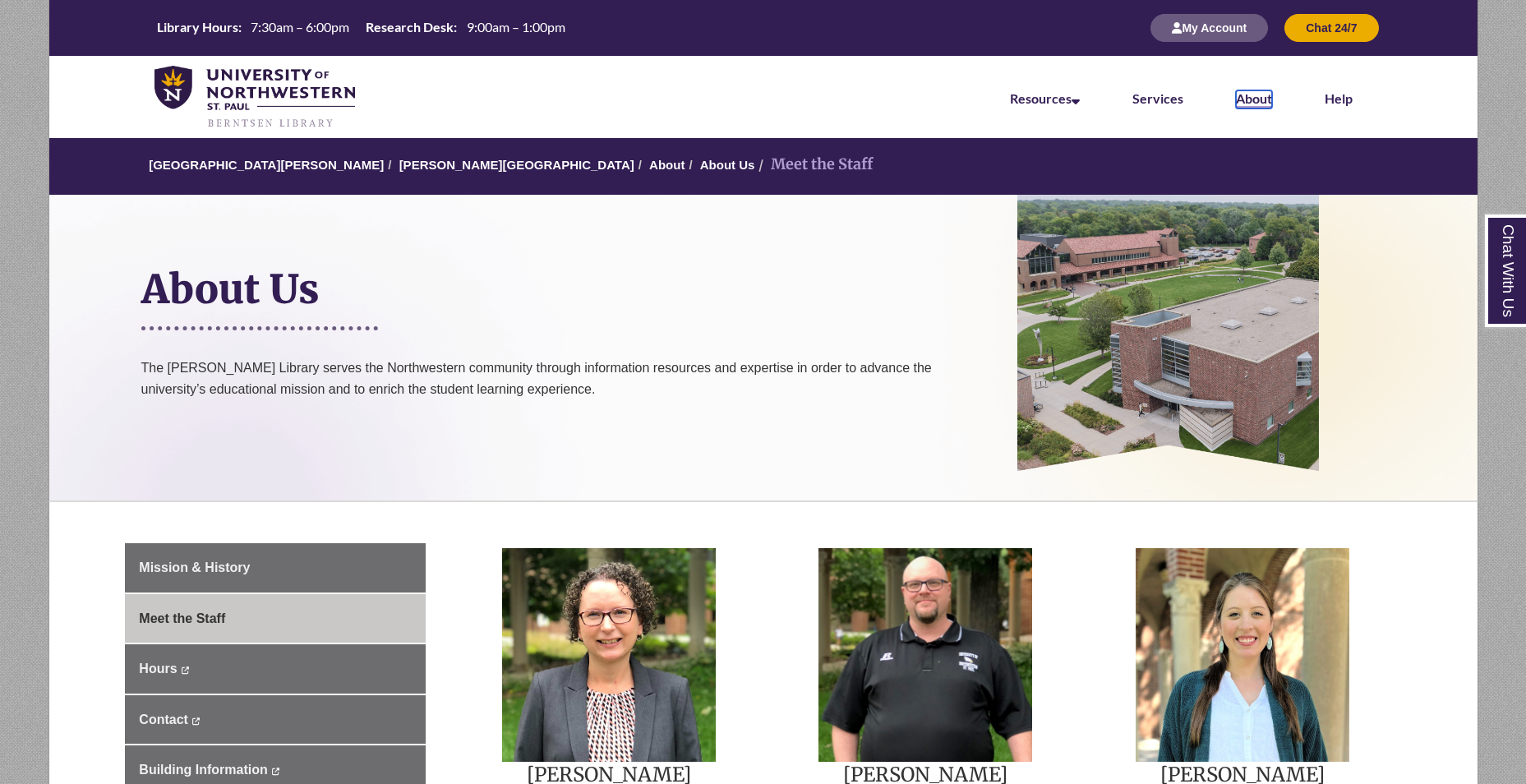
click at [1252, 97] on link "About" at bounding box center [1254, 99] width 36 height 18
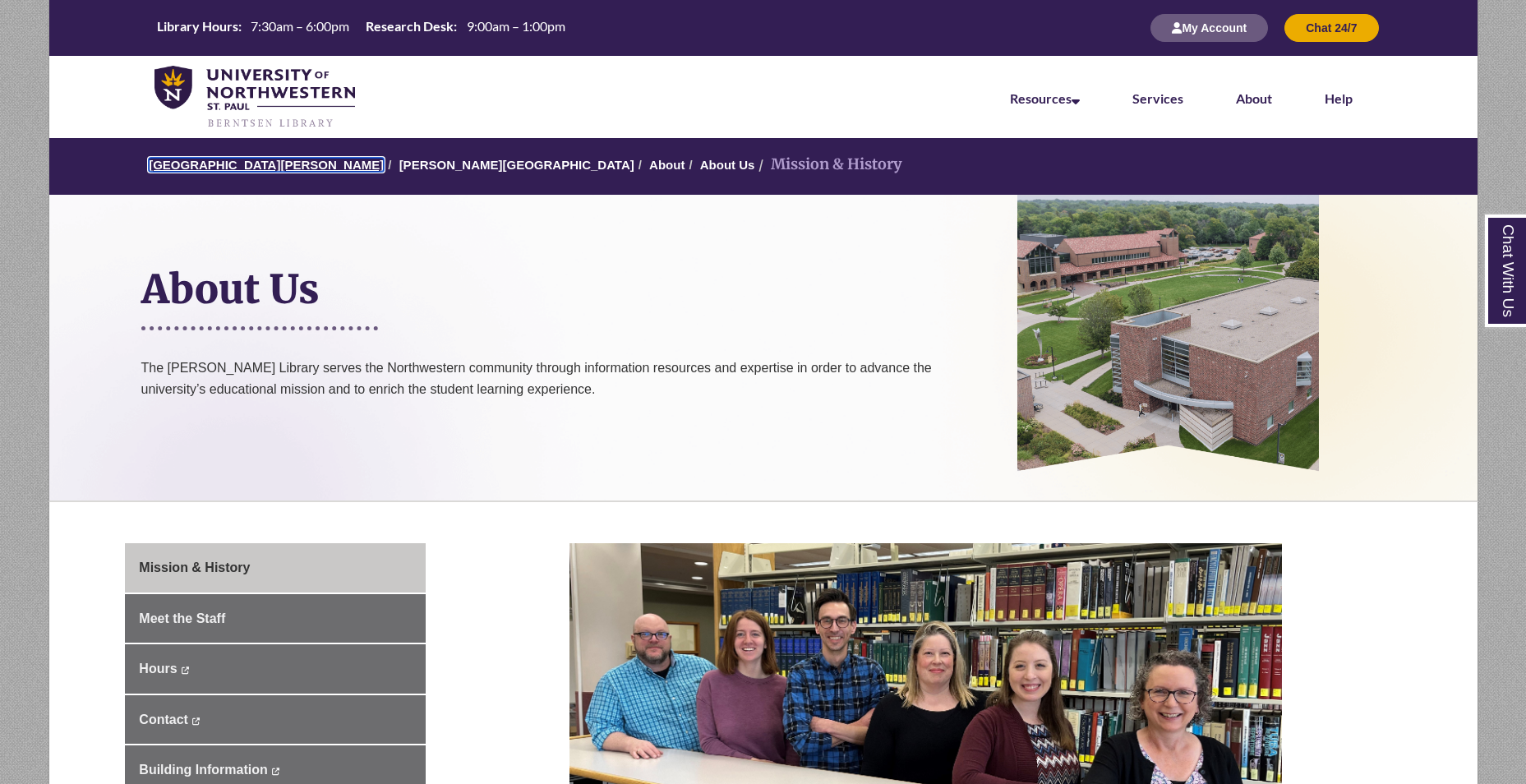
click at [301, 165] on link "University of Northwestern - St. Paul" at bounding box center [266, 165] width 235 height 14
